Goal: Task Accomplishment & Management: Manage account settings

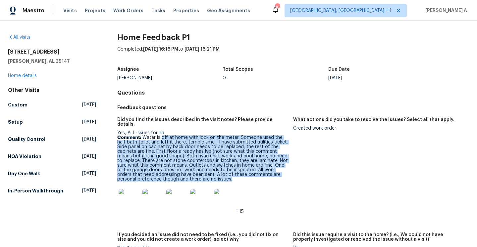
drag, startPoint x: 161, startPoint y: 134, endPoint x: 222, endPoint y: 174, distance: 73.0
click at [222, 174] on p "Comment: Water is off at home with lock on the meter. Someone used the half bat…" at bounding box center [202, 158] width 170 height 46
copy p "off at home with lock on the meter. Someone used the half bath toilet and left …"
click at [34, 76] on link "Home details" at bounding box center [22, 75] width 29 height 5
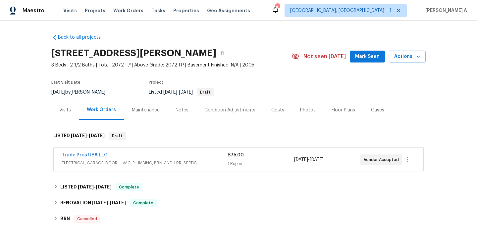
click at [174, 161] on span "ELECTRICAL, GARAGE_DOOR, HVAC, PLUMBING, BRN_AND_LRR, SEPTIC" at bounding box center [145, 163] width 166 height 7
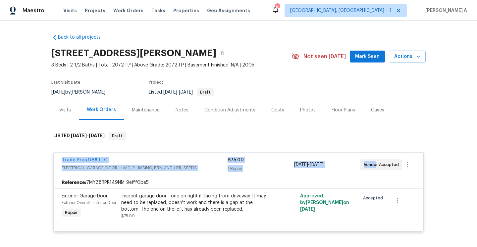
drag, startPoint x: 59, startPoint y: 161, endPoint x: 375, endPoint y: 165, distance: 316.4
click at [375, 165] on div "Trade Pros USA LLC ELECTRICAL, GARAGE_DOOR, HVAC, PLUMBING, BRN_AND_LRR, SEPTIC…" at bounding box center [238, 165] width 369 height 24
copy div "Trade Pros USA LLC ELECTRICAL, GARAGE_DOOR, HVAC, PLUMBING, BRN_AND_LRR, SEPTIC…"
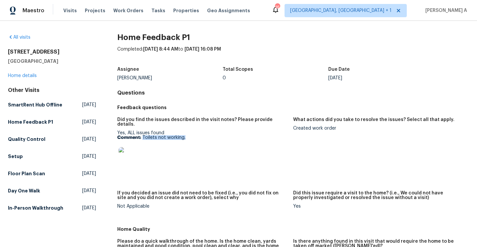
drag, startPoint x: 142, startPoint y: 132, endPoint x: 196, endPoint y: 133, distance: 53.9
click at [195, 135] on p "Comment: Toilets not working." at bounding box center [202, 137] width 170 height 5
copy p "Toilets not working."
click at [30, 77] on link "Home details" at bounding box center [22, 75] width 29 height 5
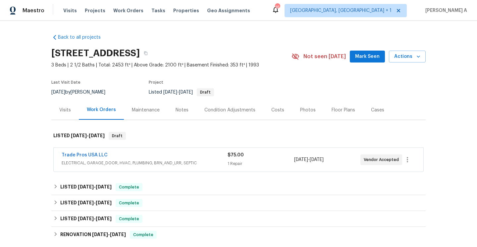
click at [68, 160] on span "ELECTRICAL, GARAGE_DOOR, HVAC, PLUMBING, BRN_AND_LRR, SEPTIC" at bounding box center [145, 163] width 166 height 7
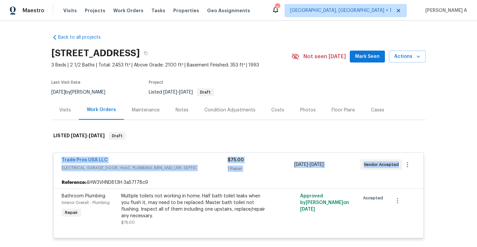
drag, startPoint x: 58, startPoint y: 158, endPoint x: 396, endPoint y: 162, distance: 337.9
click at [396, 162] on div "Trade Pros USA LLC ELECTRICAL, GARAGE_DOOR, HVAC, PLUMBING, BRN_AND_LRR, SEPTIC…" at bounding box center [238, 165] width 369 height 24
copy div "Trade Pros USA LLC ELECTRICAL, GARAGE_DOOR, HVAC, PLUMBING, BRN_AND_LRR, SEPTIC…"
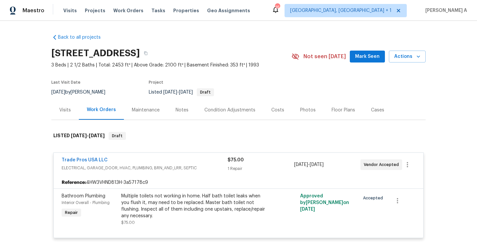
click at [172, 197] on div "Multiple toilets not working in home. Half bath toilet leaks when you flush it,…" at bounding box center [193, 206] width 145 height 26
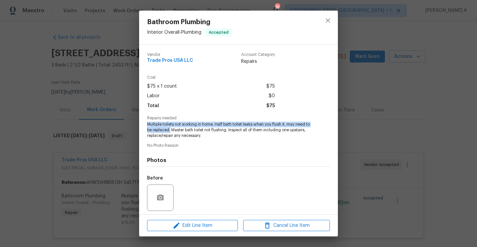
drag, startPoint x: 147, startPoint y: 124, endPoint x: 175, endPoint y: 128, distance: 28.0
click at [175, 128] on span "Multiple toilets not working in home. Half bath toilet leaks when you flush it,…" at bounding box center [229, 130] width 164 height 17
copy span "Multiple toilets not working in home. Half bath toilet leaks when you flush it,…"
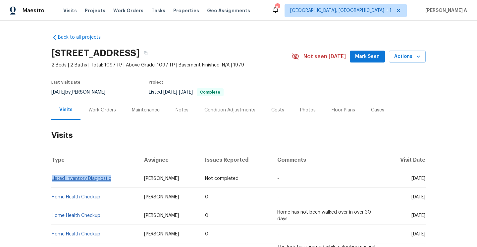
drag, startPoint x: 114, startPoint y: 185, endPoint x: 52, endPoint y: 186, distance: 62.2
click at [52, 186] on td "Listed Inventory Diagnostic" at bounding box center [94, 178] width 87 height 19
copy link "Listed Inventory Diagnostic"
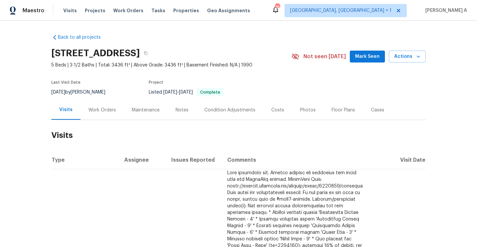
scroll to position [264, 0]
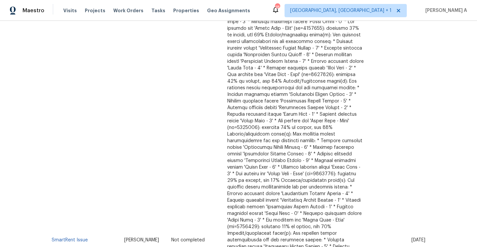
click at [137, 238] on span "Joseph Wolfe" at bounding box center [141, 240] width 35 height 5
copy span "Joseph Wolfe"
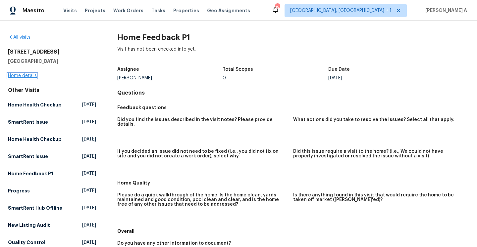
click at [31, 75] on link "Home details" at bounding box center [22, 75] width 29 height 5
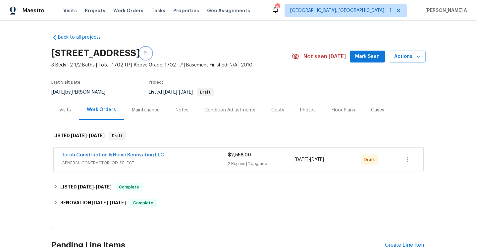
click at [147, 55] on icon "button" at bounding box center [145, 54] width 3 height 4
click at [69, 113] on div "Visits" at bounding box center [64, 110] width 27 height 20
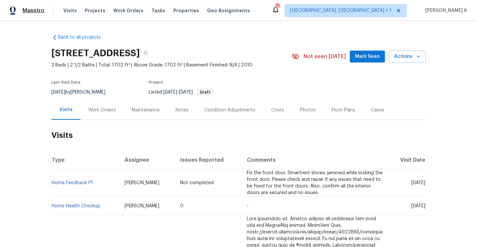
click at [38, 10] on span "Maestro" at bounding box center [34, 10] width 22 height 7
click at [88, 118] on div "Work Orders" at bounding box center [101, 110] width 43 height 20
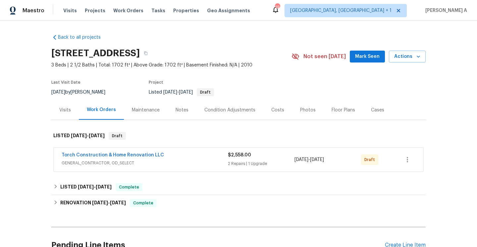
click at [166, 157] on div "Torch Construction & Home Renovation LLC" at bounding box center [145, 156] width 166 height 8
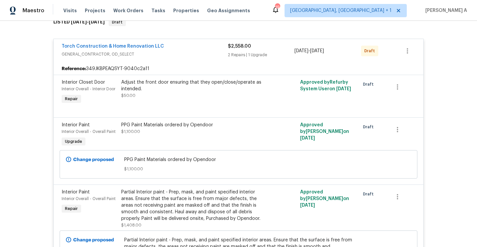
scroll to position [117, 0]
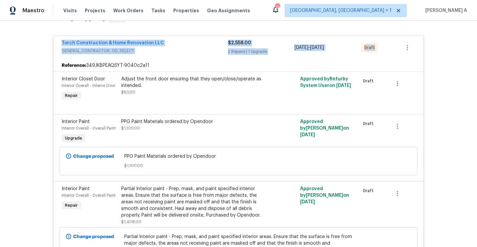
drag, startPoint x: 58, startPoint y: 43, endPoint x: 379, endPoint y: 50, distance: 320.4
click at [379, 50] on div "Torch Construction & Home Renovation LLC GENERAL_CONTRACTOR, OD_SELECT $2,558.0…" at bounding box center [238, 48] width 369 height 24
copy div "Torch Construction & Home Renovation LLC GENERAL_CONTRACTOR, OD_SELECT $2,558.0…"
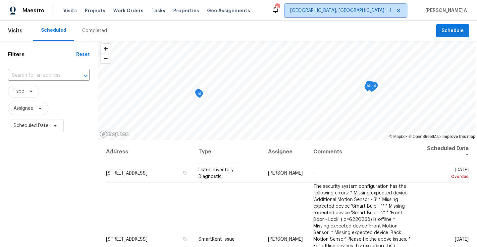
click at [377, 12] on span "Albuquerque, NM + 1" at bounding box center [340, 10] width 101 height 7
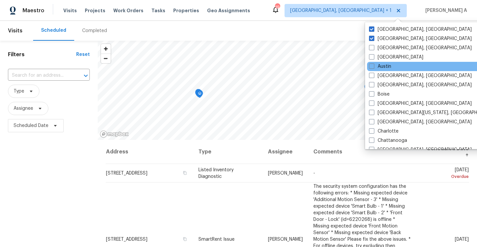
click at [398, 67] on div "Austin" at bounding box center [433, 66] width 133 height 9
click at [374, 68] on span at bounding box center [371, 66] width 5 height 5
click at [373, 68] on input "Austin" at bounding box center [371, 65] width 4 height 4
checkbox input "true"
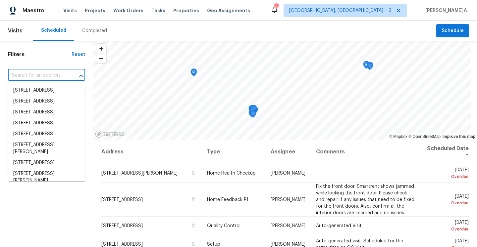
click at [61, 79] on input "text" at bounding box center [37, 75] width 59 height 10
paste input "181 Otono Loop, Kyle, TX 78640"
type input "181 Otono Loop, Kyle, TX 78640"
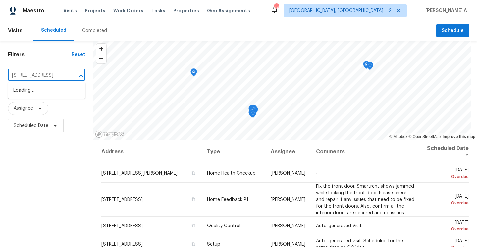
scroll to position [0, 13]
click at [61, 93] on li "181 Otono Loop, Kyle, TX 78640" at bounding box center [46, 90] width 77 height 11
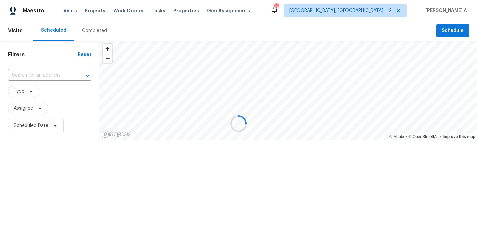
type input "181 Otono Loop, Kyle, TX 78640"
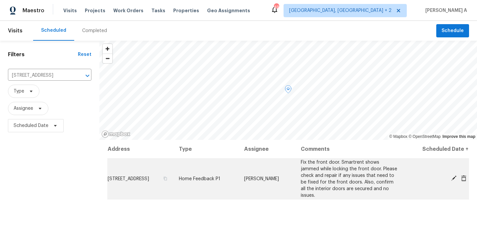
click at [464, 175] on icon at bounding box center [463, 178] width 6 height 6
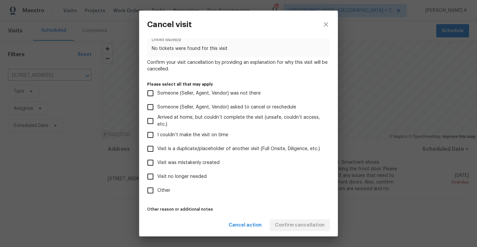
scroll to position [33, 0]
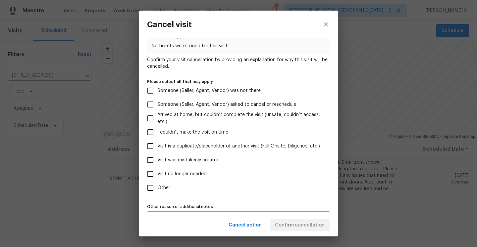
click at [164, 186] on span "Other" at bounding box center [163, 188] width 13 height 7
click at [157, 186] on input "Other" at bounding box center [150, 188] width 14 height 14
checkbox input "true"
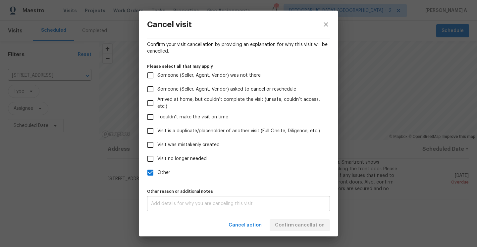
click at [186, 202] on textarea at bounding box center [238, 204] width 175 height 5
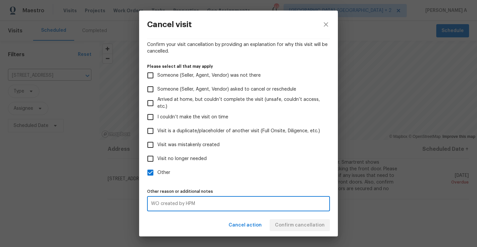
type textarea "WO created by HPM"
click at [166, 161] on span "Visit no longer needed" at bounding box center [181, 159] width 49 height 7
click at [157, 161] on input "Visit no longer needed" at bounding box center [150, 159] width 14 height 14
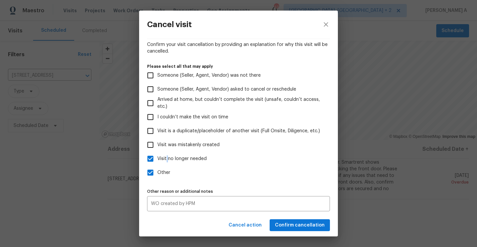
click at [166, 161] on span "Visit no longer needed" at bounding box center [181, 159] width 49 height 7
click at [157, 161] on input "Visit no longer needed" at bounding box center [150, 159] width 14 height 14
checkbox input "false"
click at [301, 227] on span "Confirm cancellation" at bounding box center [300, 225] width 50 height 8
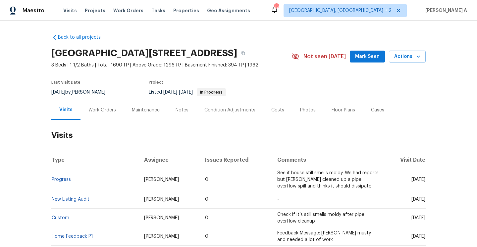
click at [111, 104] on div "Work Orders" at bounding box center [101, 110] width 43 height 20
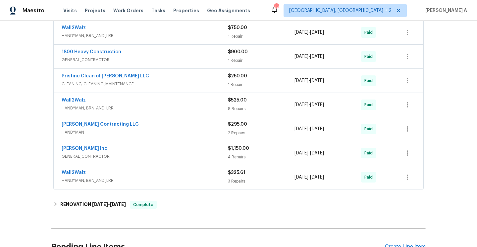
scroll to position [220, 0]
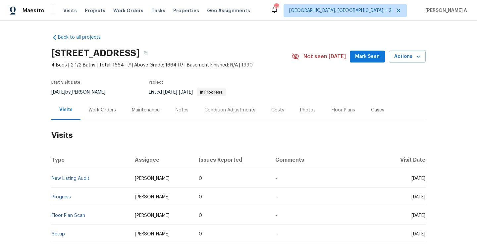
click at [114, 116] on div "Work Orders" at bounding box center [101, 110] width 43 height 20
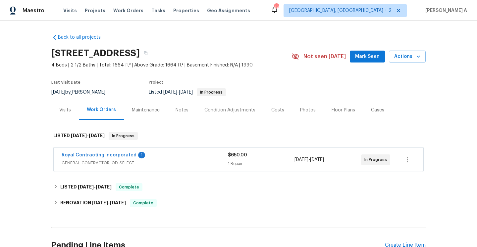
click at [155, 161] on span "GENERAL_CONTRACTOR, OD_SELECT" at bounding box center [145, 163] width 166 height 7
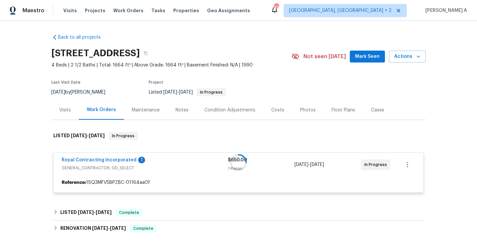
scroll to position [19, 0]
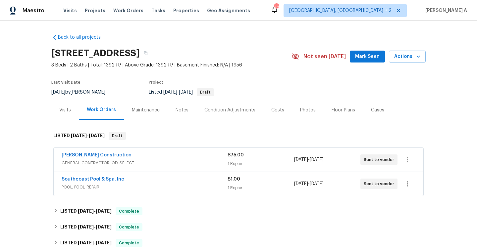
click at [163, 177] on div "Southcoast Pool & Spa, Inc" at bounding box center [145, 180] width 166 height 8
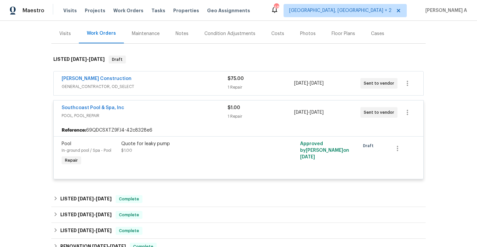
scroll to position [77, 0]
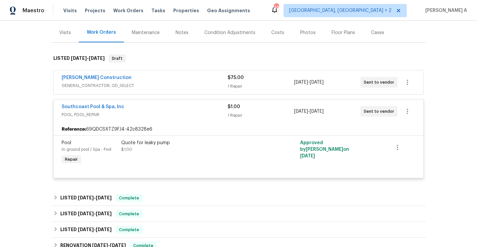
click at [154, 87] on span "GENERAL_CONTRACTOR, OD_SELECT" at bounding box center [145, 85] width 166 height 7
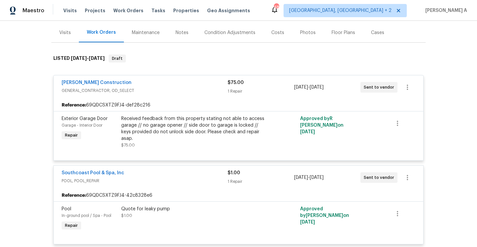
click at [154, 87] on div "[PERSON_NAME] Construction" at bounding box center [145, 83] width 166 height 8
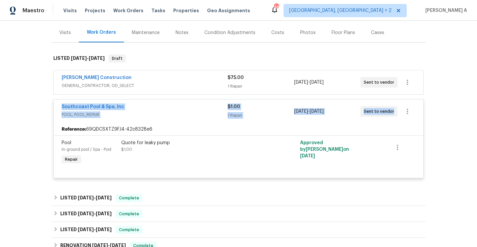
drag, startPoint x: 58, startPoint y: 109, endPoint x: 392, endPoint y: 111, distance: 334.2
click at [392, 111] on div "Southcoast Pool & Spa, Inc POOL, POOL_REPAIR $1.00 1 Repair [DATE] - [DATE] Sen…" at bounding box center [238, 112] width 369 height 24
copy div "Southcoast Pool & Spa, Inc POOL, POOL_REPAIR $1.00 1 Repair [DATE] - [DATE] Sen…"
